Goal: Task Accomplishment & Management: Manage account settings

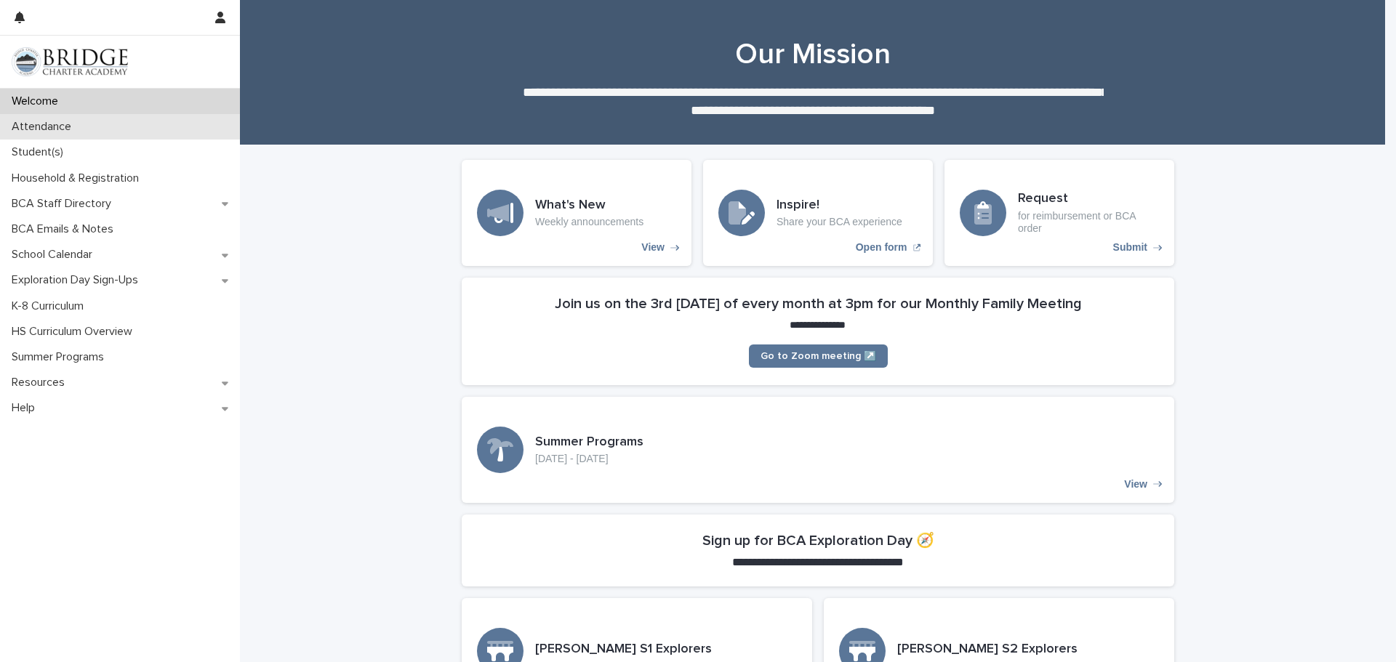
click at [60, 128] on p "Attendance" at bounding box center [44, 127] width 77 height 14
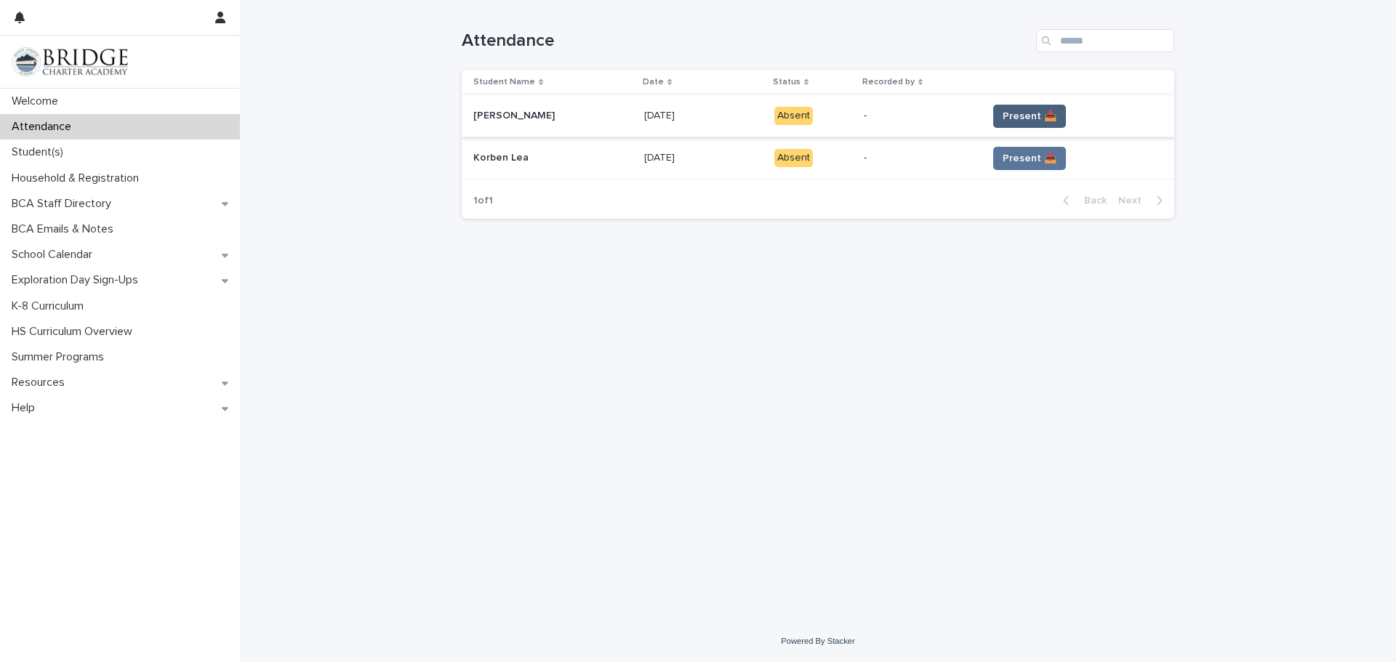
click at [1011, 116] on span "Present 📥" at bounding box center [1029, 116] width 54 height 15
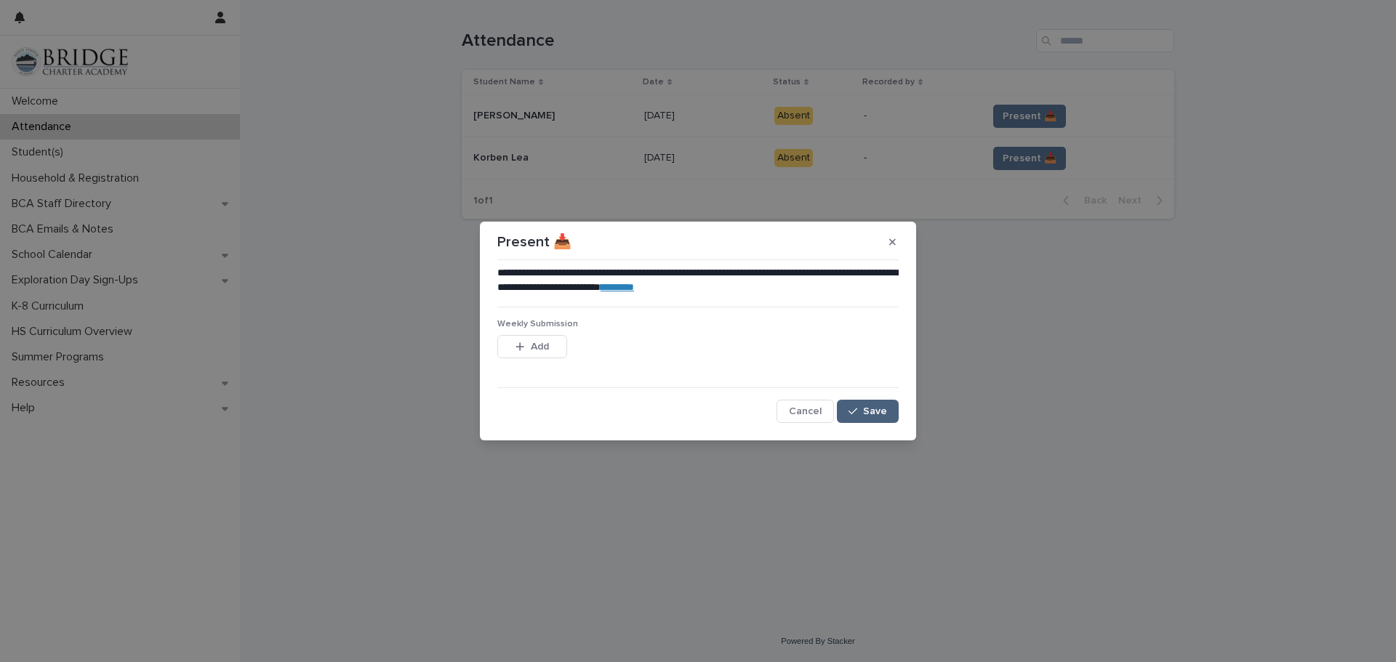
click at [869, 411] on span "Save" at bounding box center [875, 411] width 24 height 10
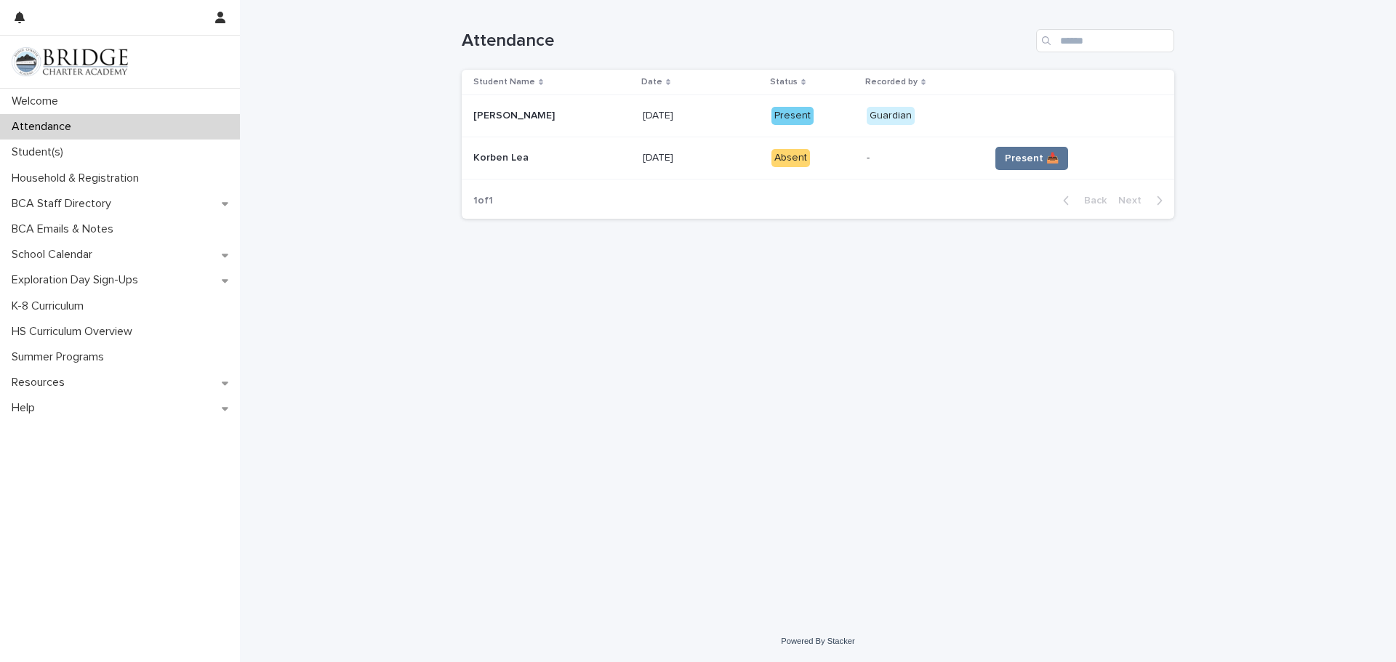
click at [1020, 158] on span "Present 📥" at bounding box center [1032, 158] width 54 height 15
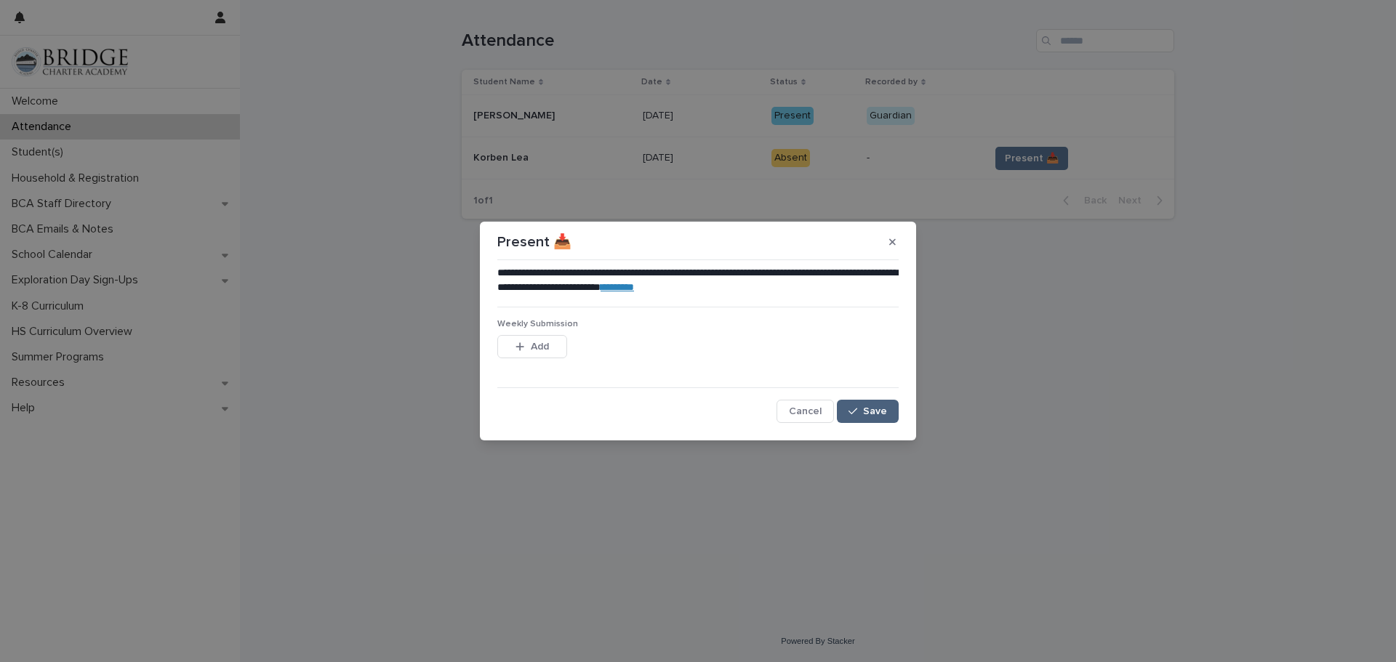
click at [873, 414] on span "Save" at bounding box center [875, 411] width 24 height 10
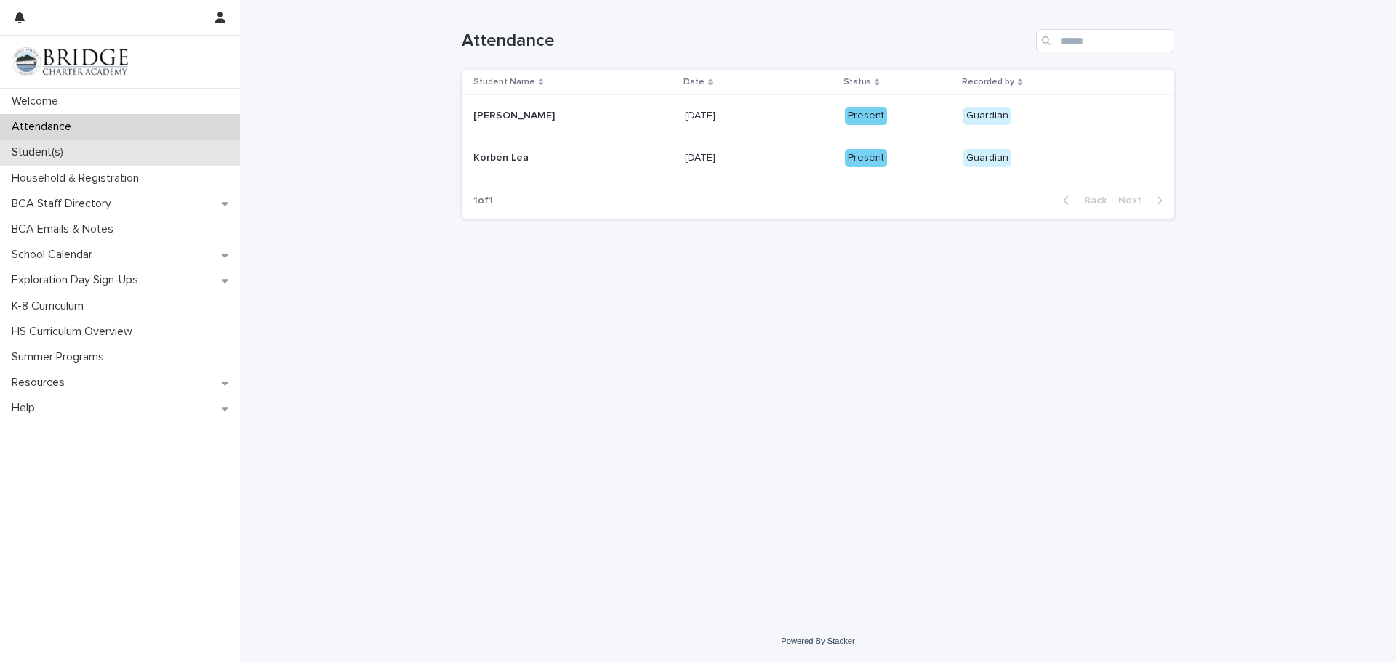
click at [47, 156] on p "Student(s)" at bounding box center [40, 152] width 69 height 14
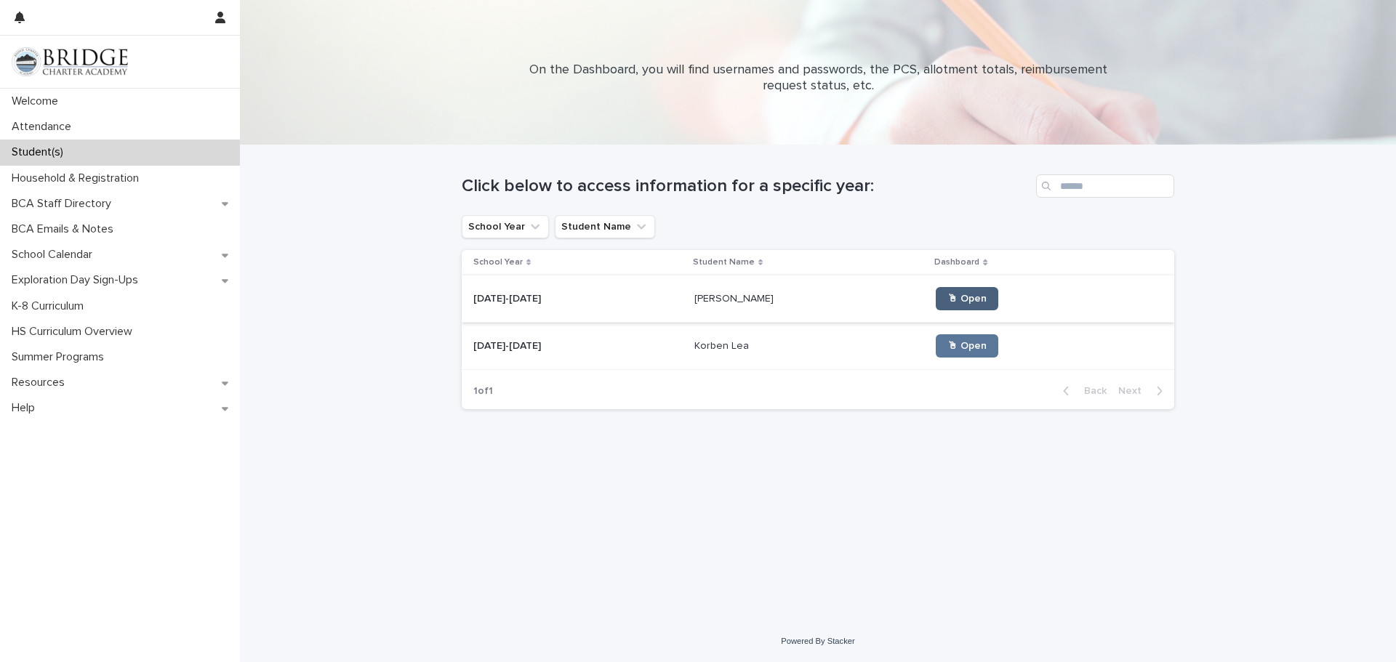
click at [947, 296] on span "🖱 Open" at bounding box center [966, 299] width 39 height 10
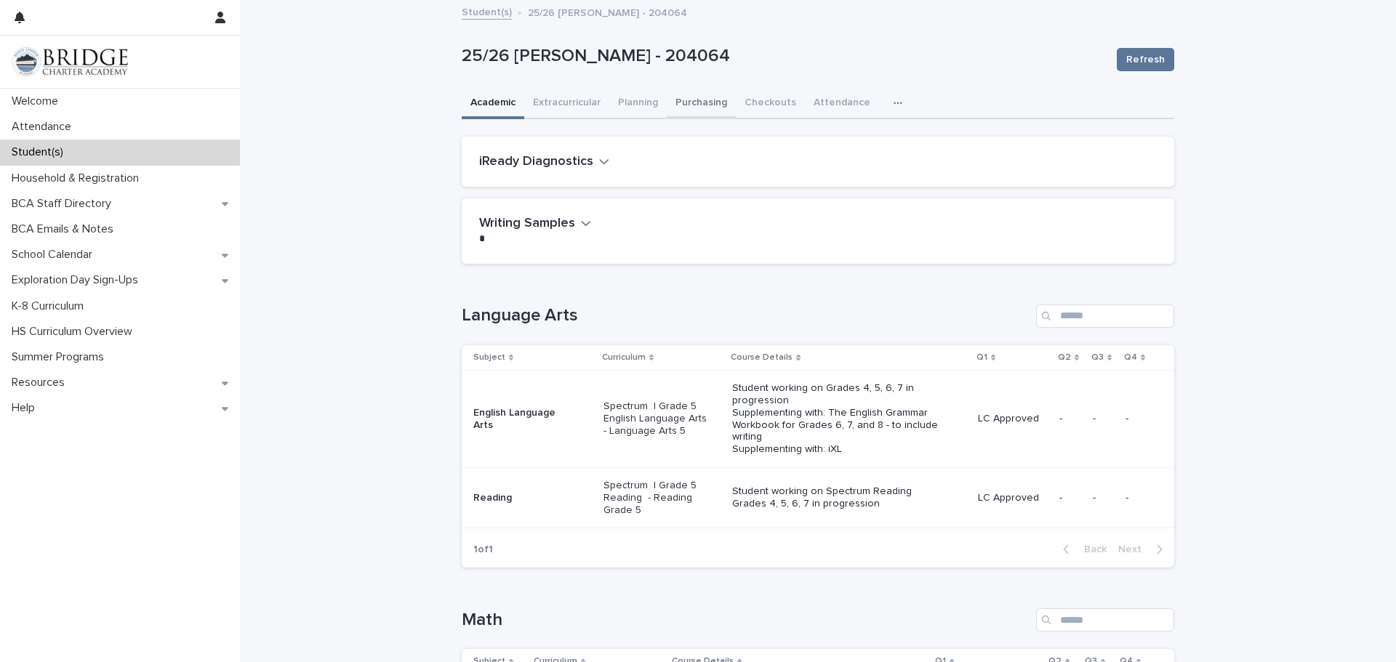
click at [686, 101] on button "Purchasing" at bounding box center [701, 104] width 69 height 31
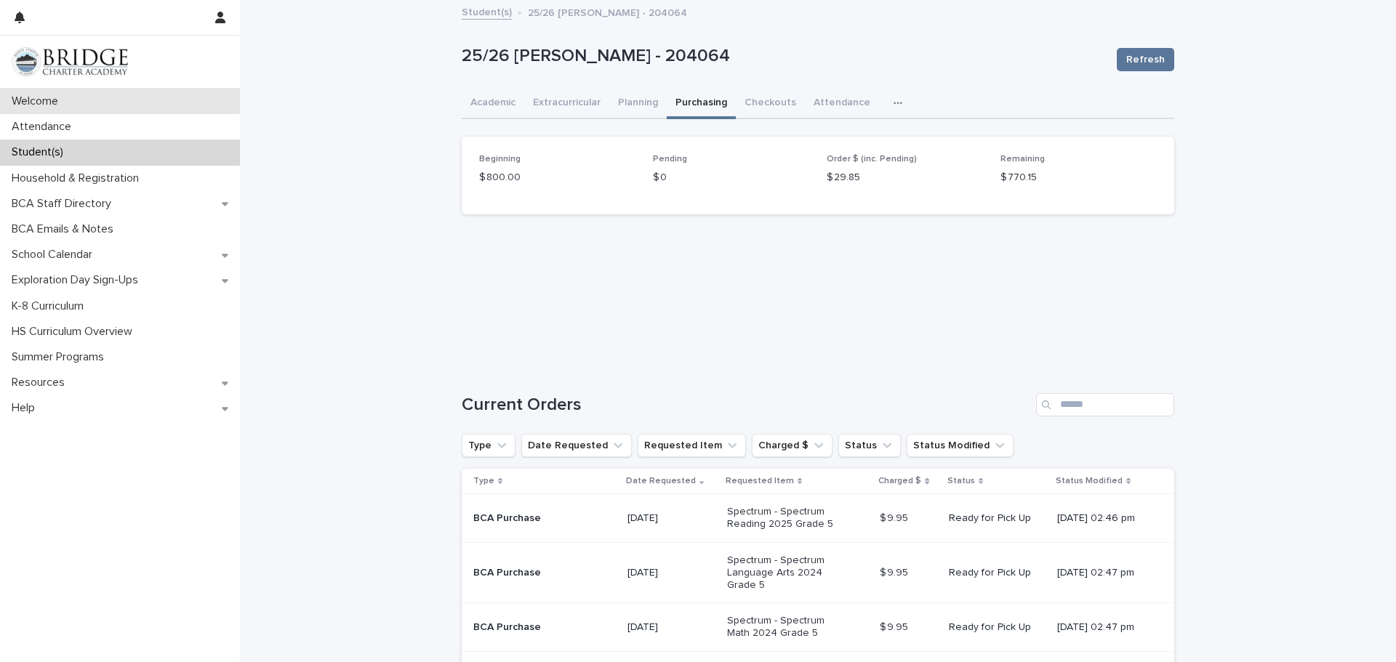
click at [52, 95] on p "Welcome" at bounding box center [38, 102] width 64 height 14
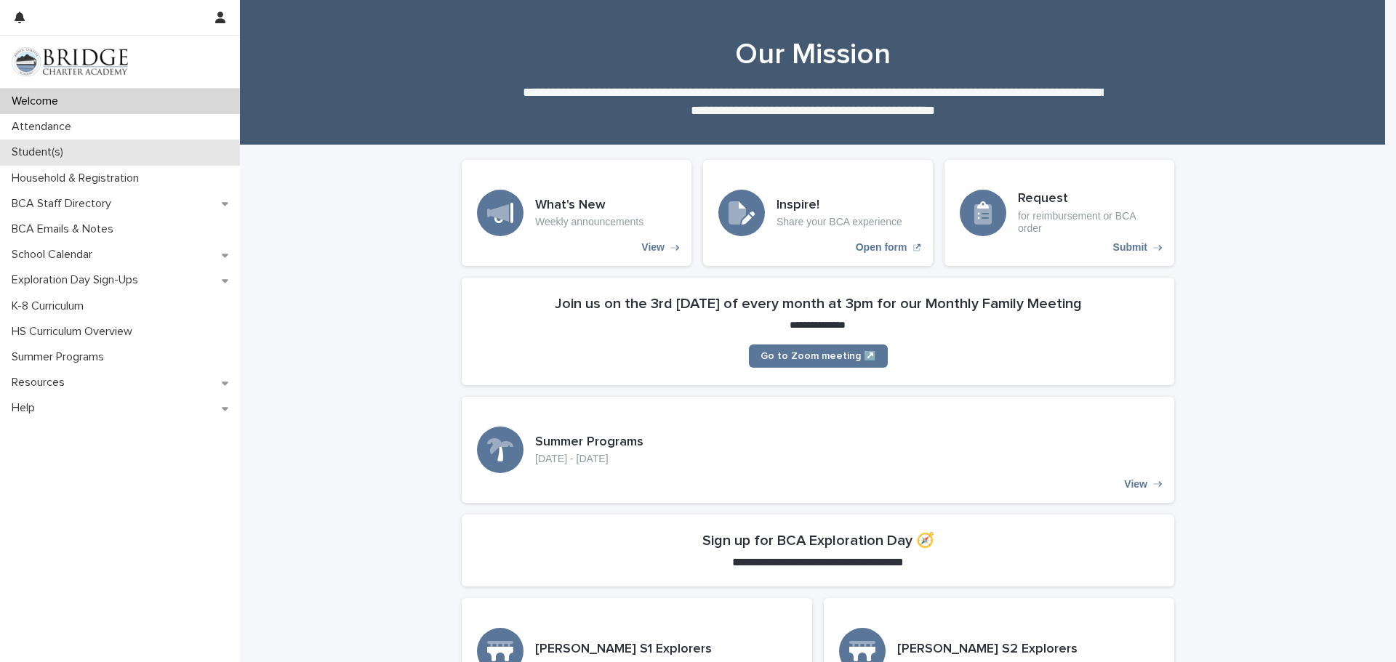
click at [54, 150] on p "Student(s)" at bounding box center [40, 152] width 69 height 14
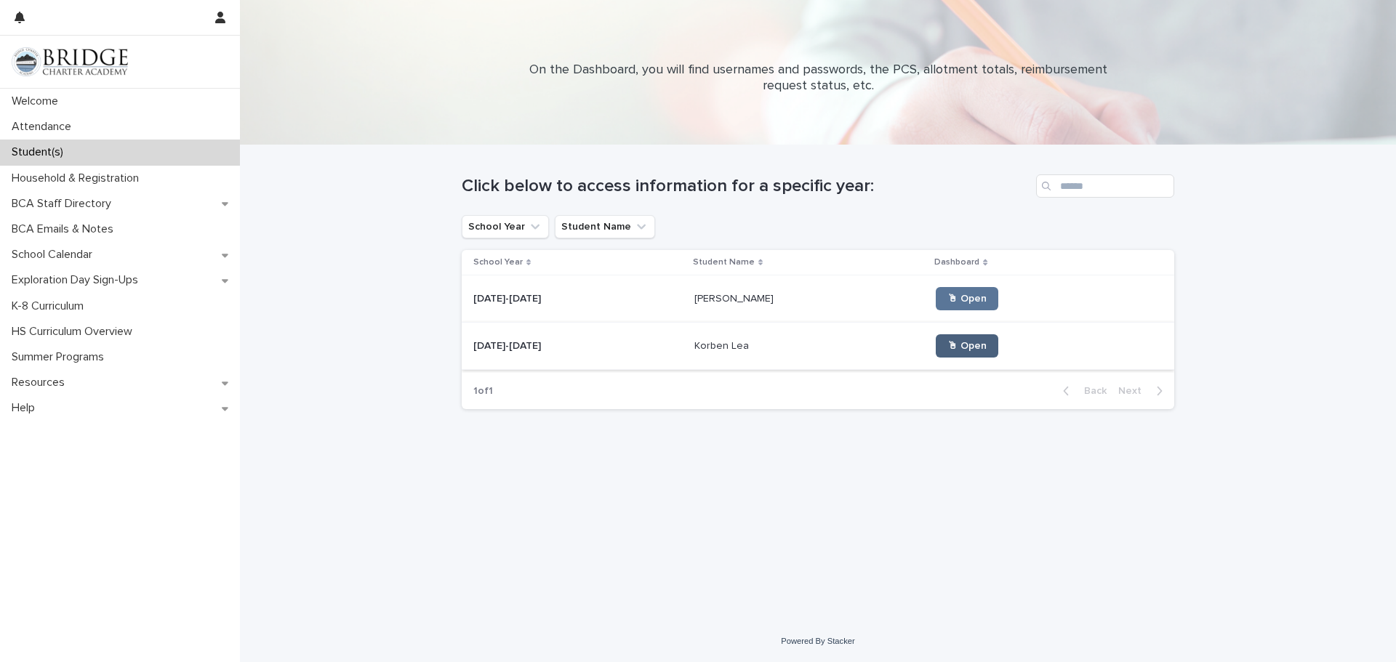
click at [947, 342] on span "🖱 Open" at bounding box center [966, 346] width 39 height 10
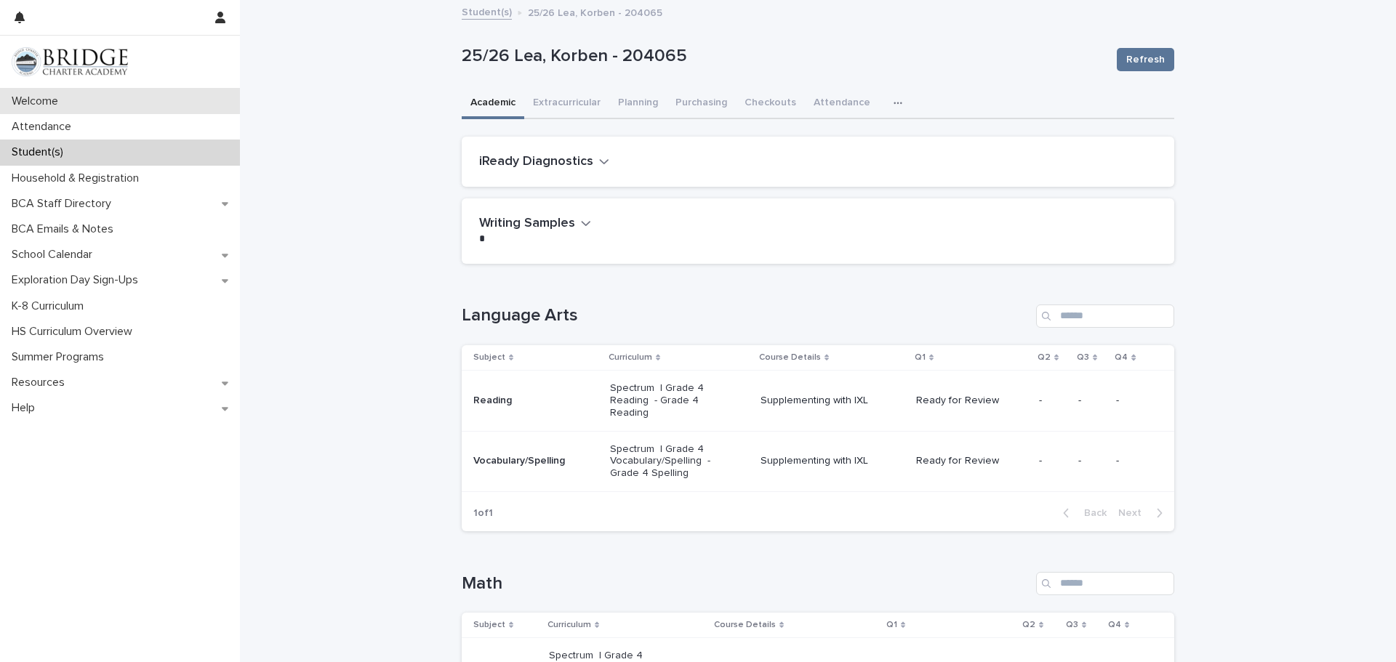
click at [42, 97] on p "Welcome" at bounding box center [38, 102] width 64 height 14
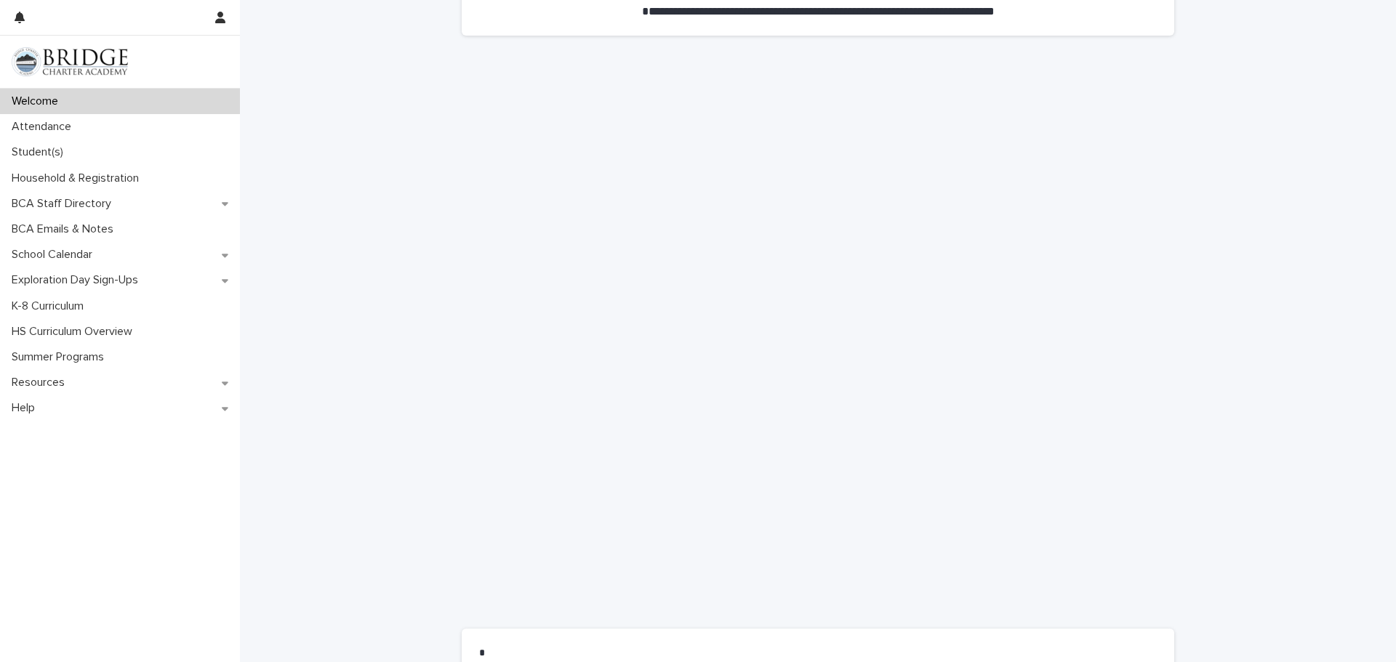
scroll to position [945, 0]
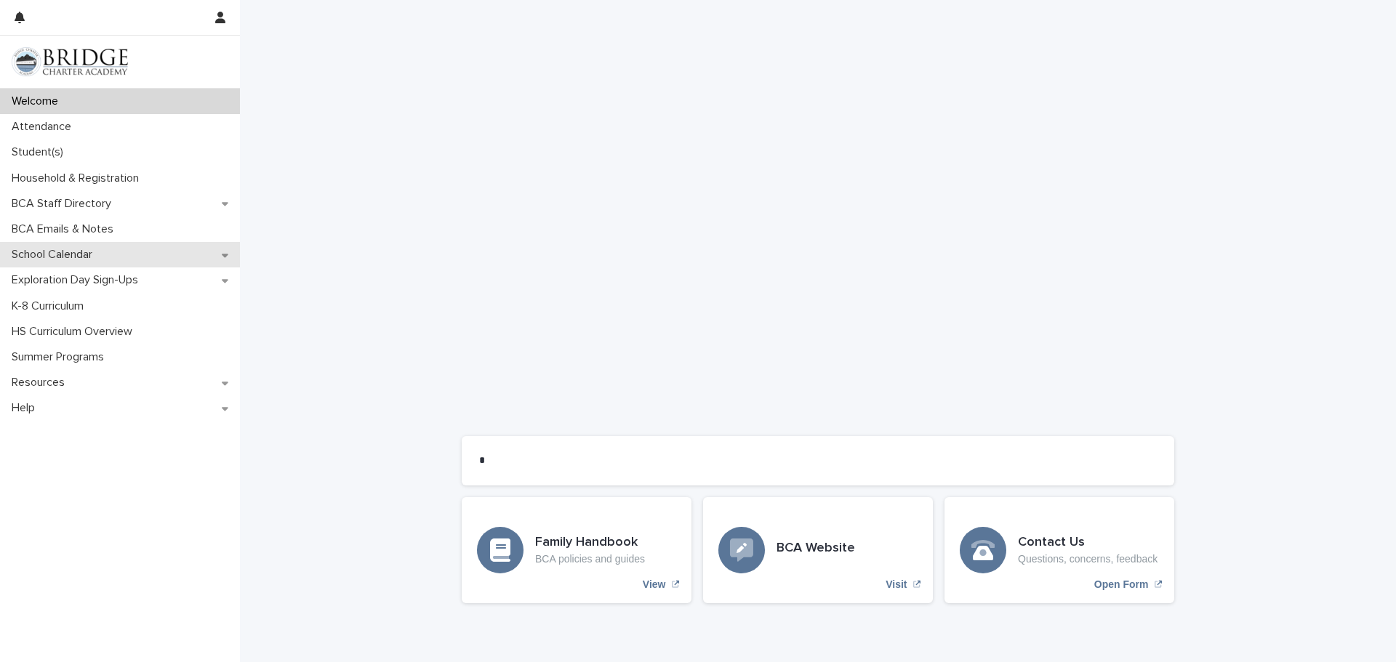
click at [225, 255] on icon at bounding box center [225, 256] width 7 height 4
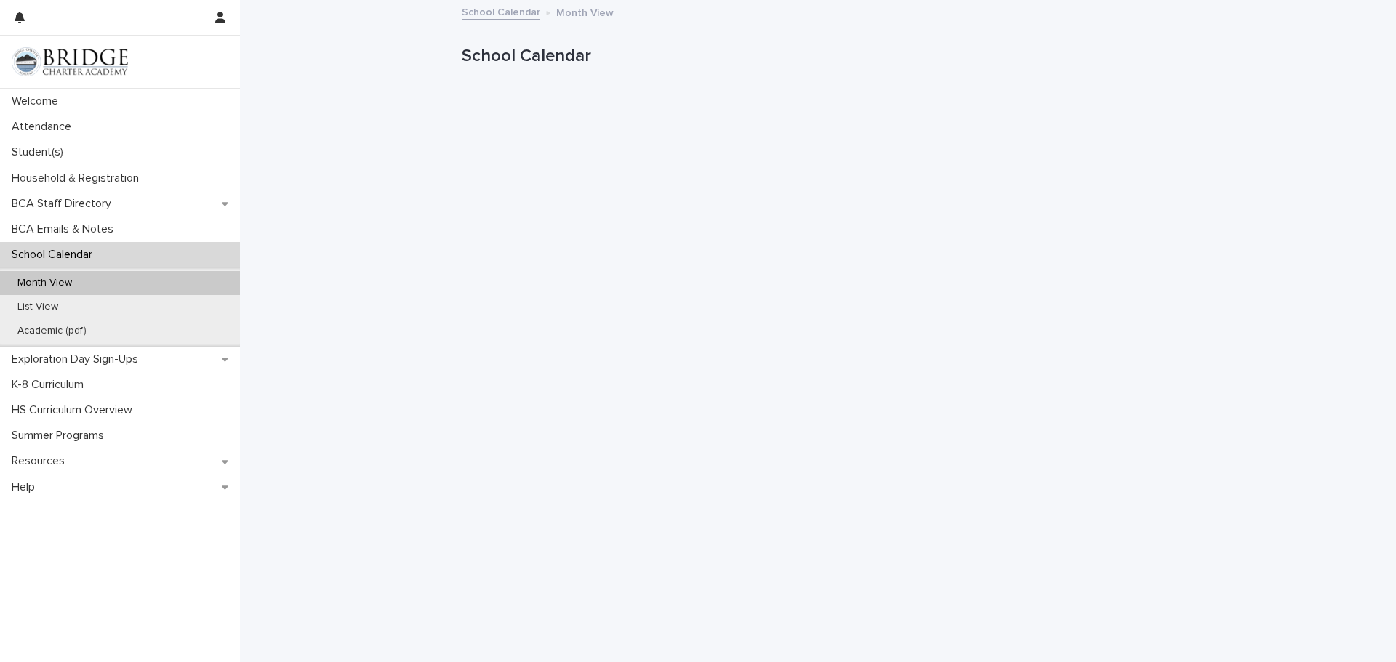
click at [156, 251] on div "School Calendar" at bounding box center [120, 254] width 240 height 25
click at [100, 222] on p "BCA Emails & Notes" at bounding box center [65, 229] width 119 height 14
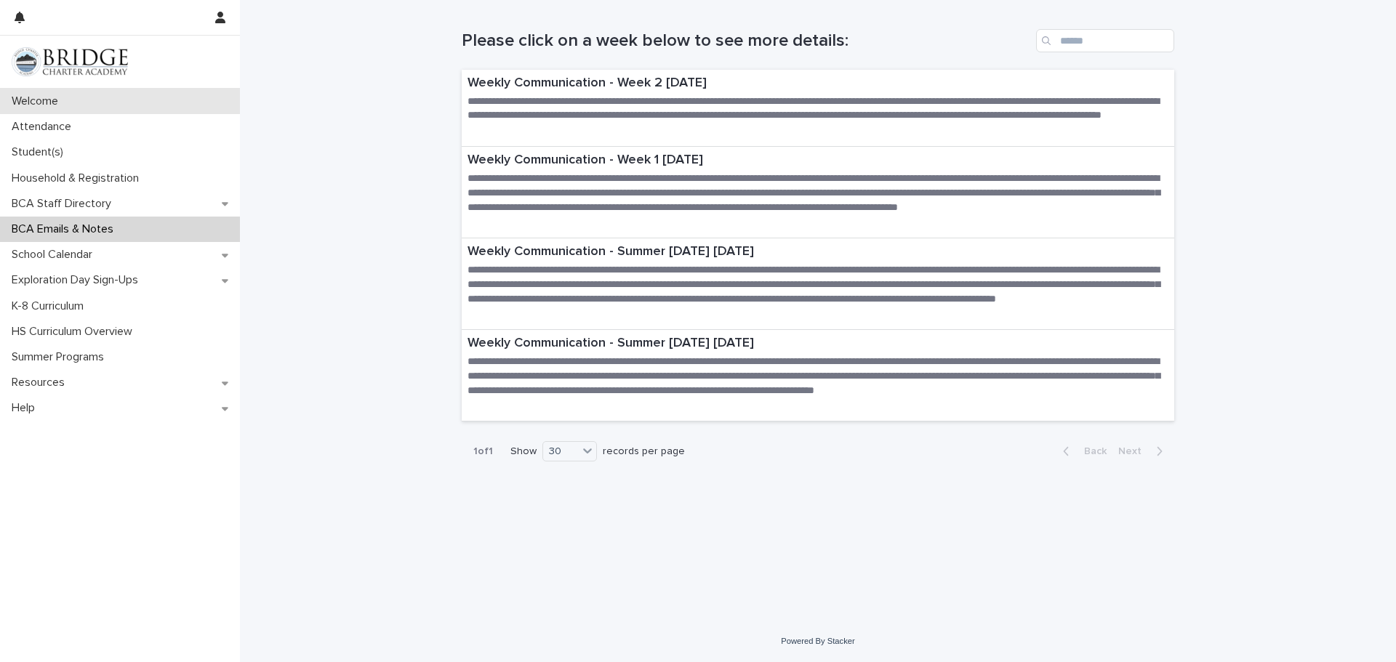
click at [39, 97] on p "Welcome" at bounding box center [38, 102] width 64 height 14
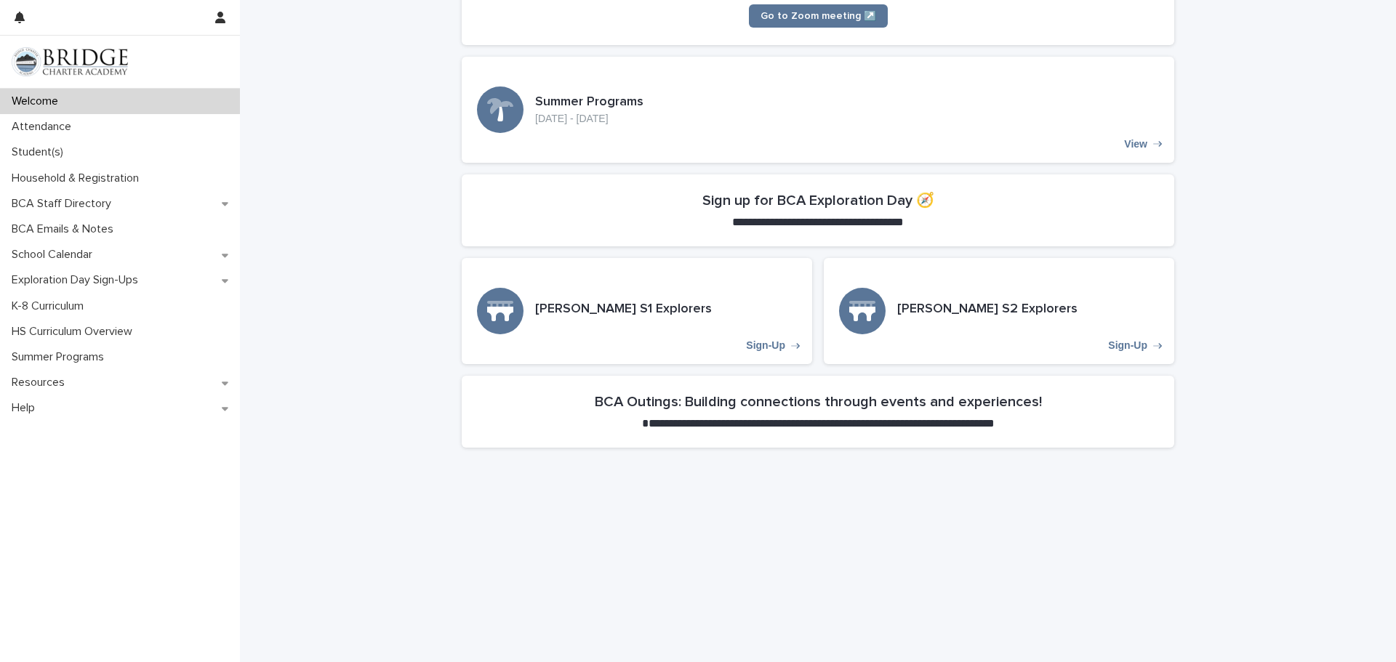
scroll to position [363, 0]
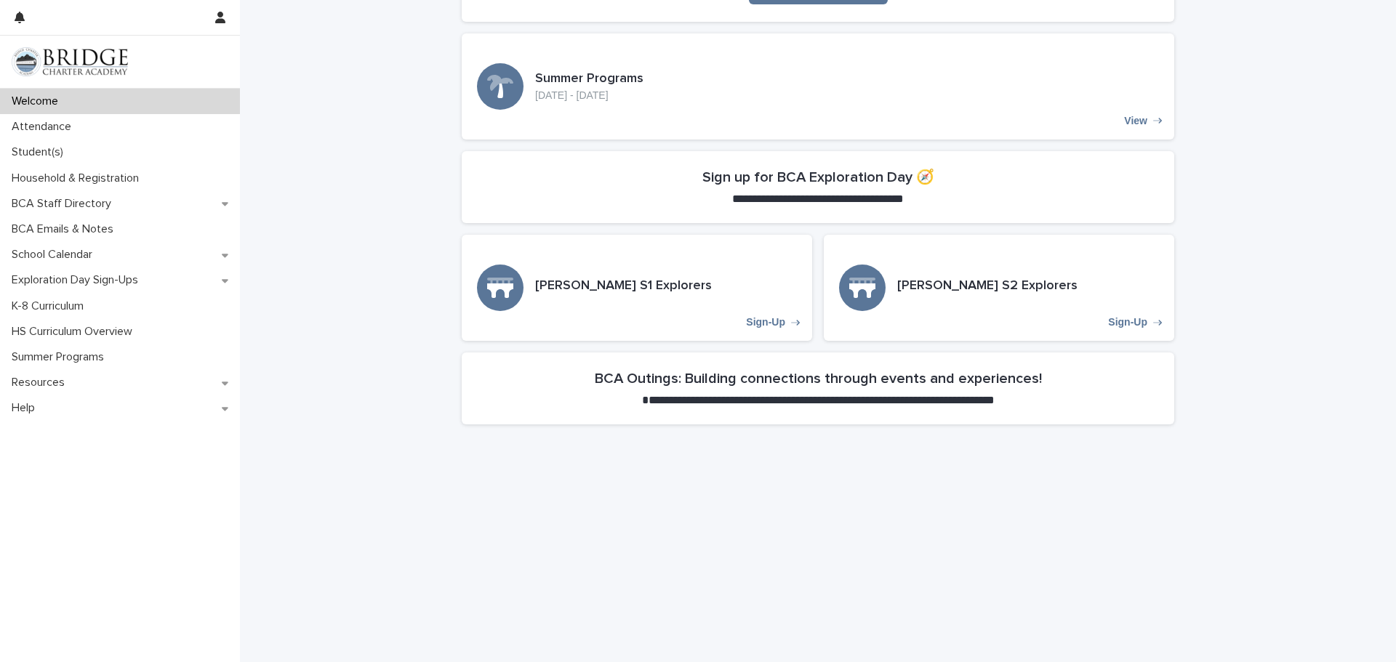
click at [559, 380] on section "**********" at bounding box center [818, 389] width 712 height 72
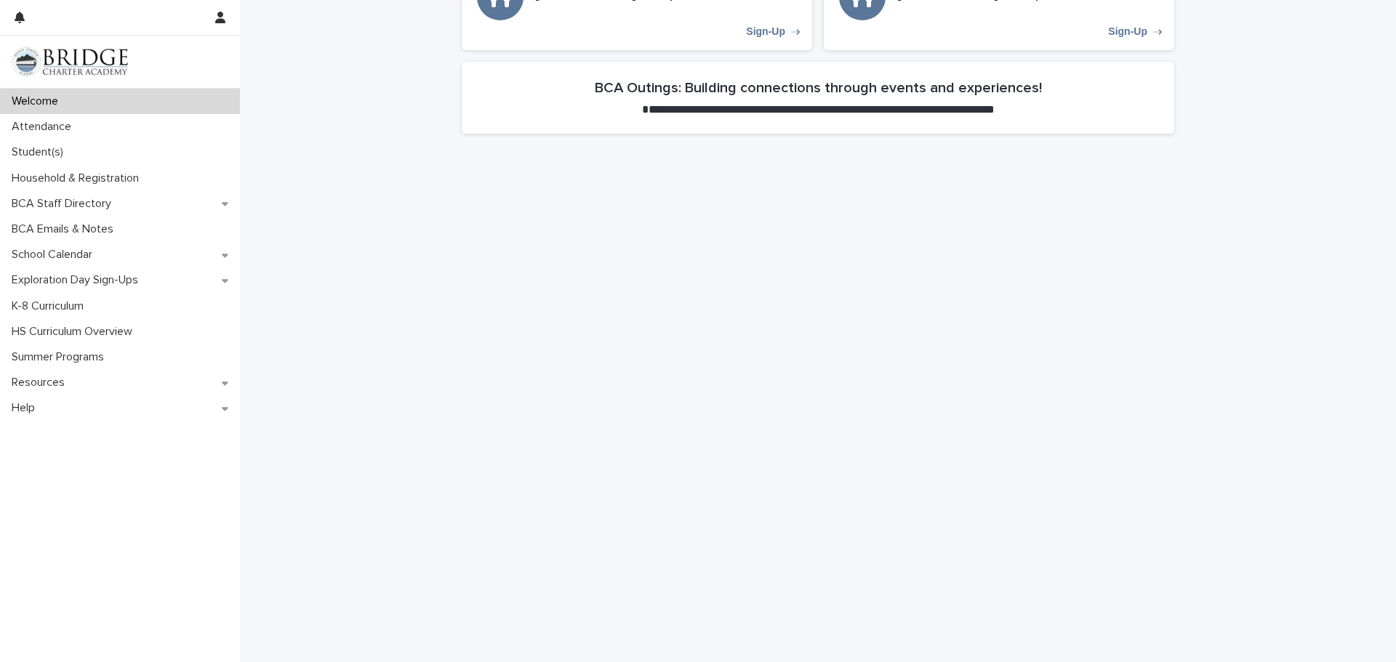
scroll to position [1012, 0]
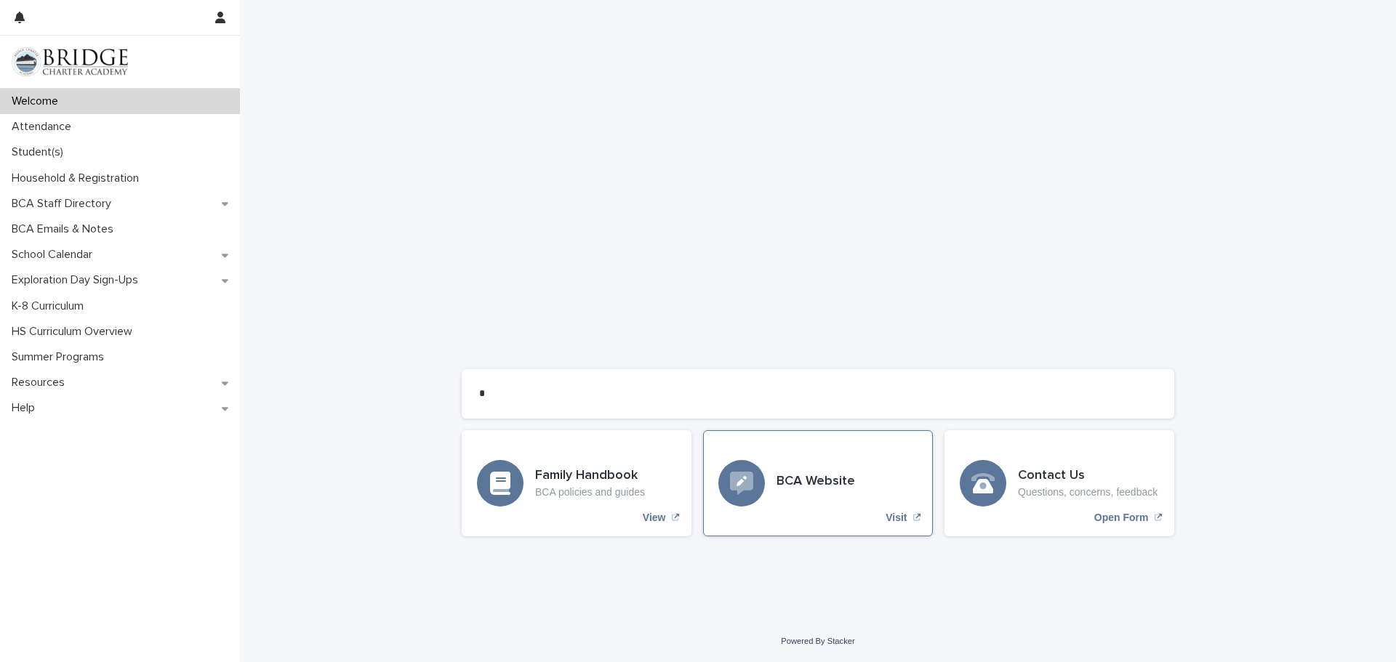
click at [880, 510] on div "BCA Website Visit" at bounding box center [818, 483] width 230 height 106
